Goal: Find specific page/section

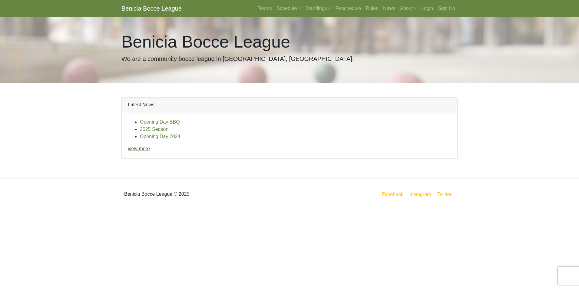
click at [144, 149] on link "view more" at bounding box center [139, 148] width 22 height 5
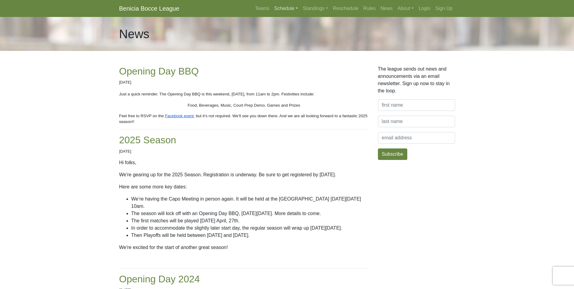
click at [293, 8] on link "Schedule" at bounding box center [286, 8] width 29 height 12
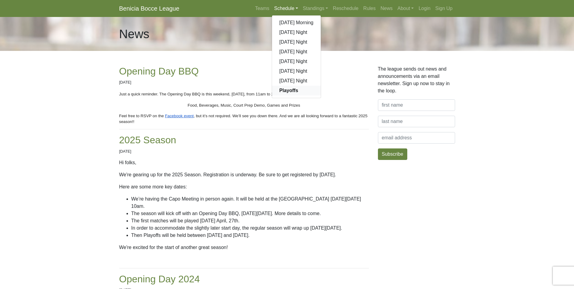
click at [299, 88] on link "Playoffs" at bounding box center [296, 91] width 49 height 10
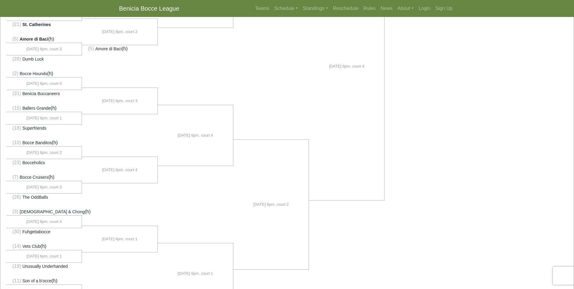
scroll to position [272, 0]
